Goal: Task Accomplishment & Management: Manage account settings

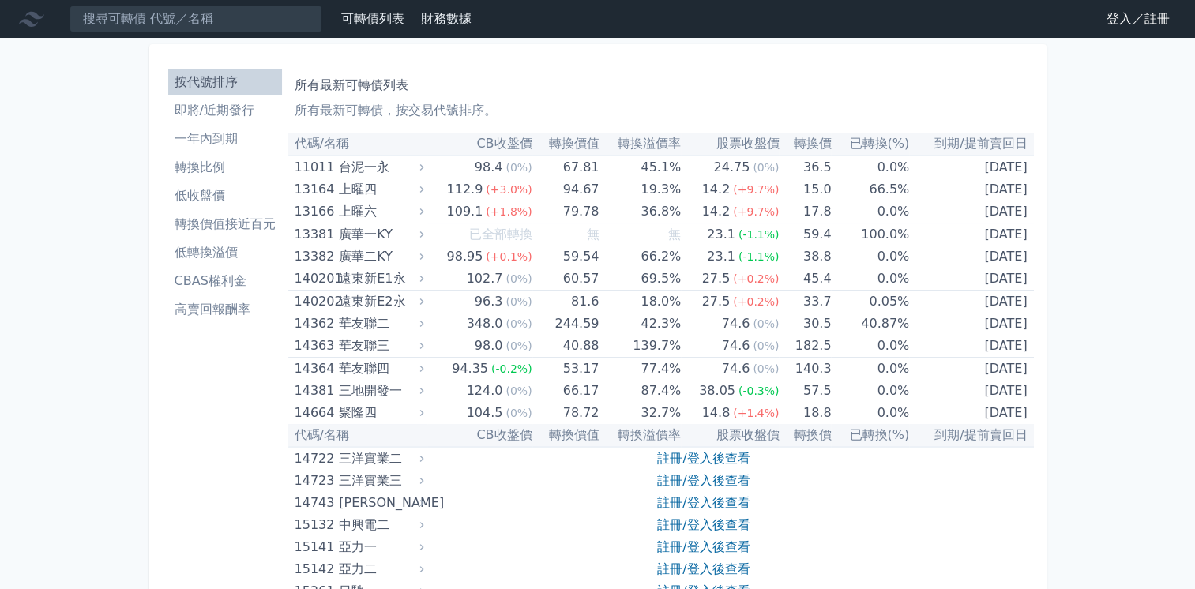
click at [1122, 24] on link "登入／註冊" at bounding box center [1138, 18] width 88 height 25
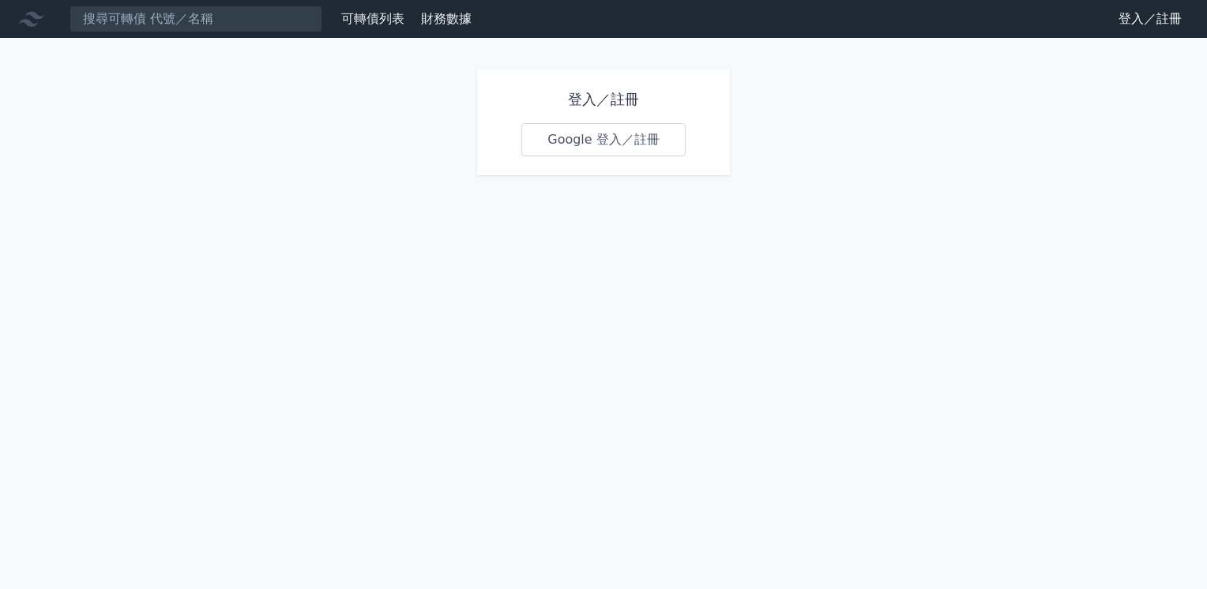
click at [649, 134] on link "Google 登入／註冊" at bounding box center [603, 139] width 164 height 33
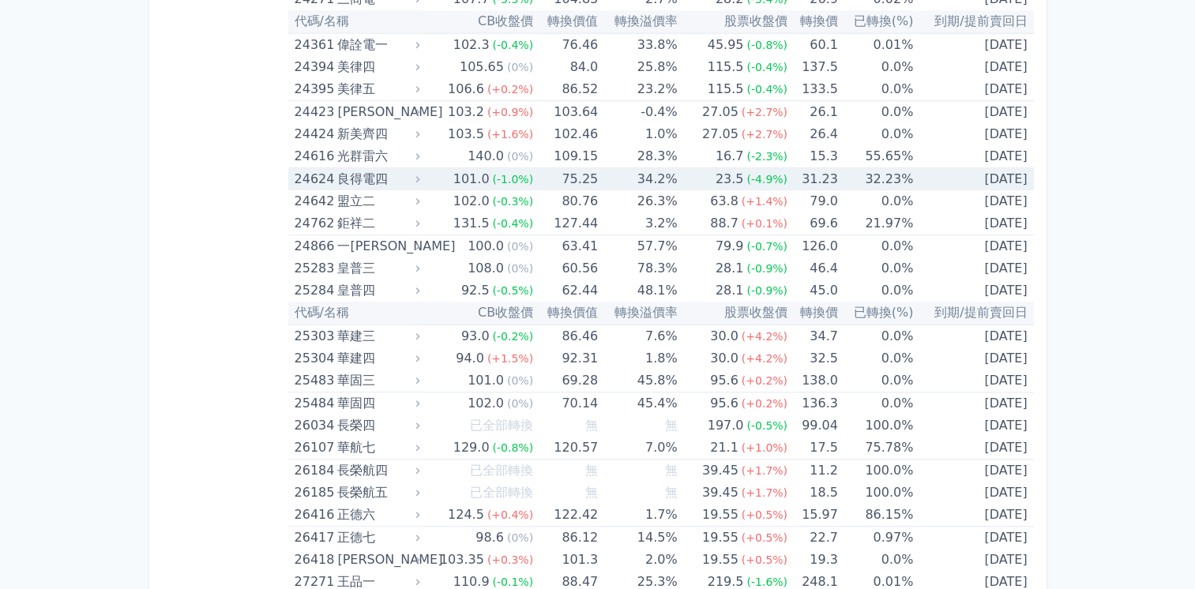
scroll to position [2053, 0]
